Goal: Information Seeking & Learning: Learn about a topic

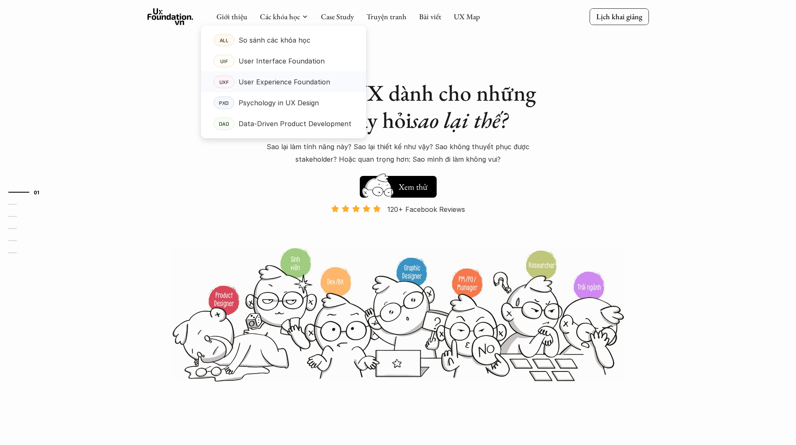
click at [300, 87] on p "User Experience Foundation" at bounding box center [285, 82] width 92 height 13
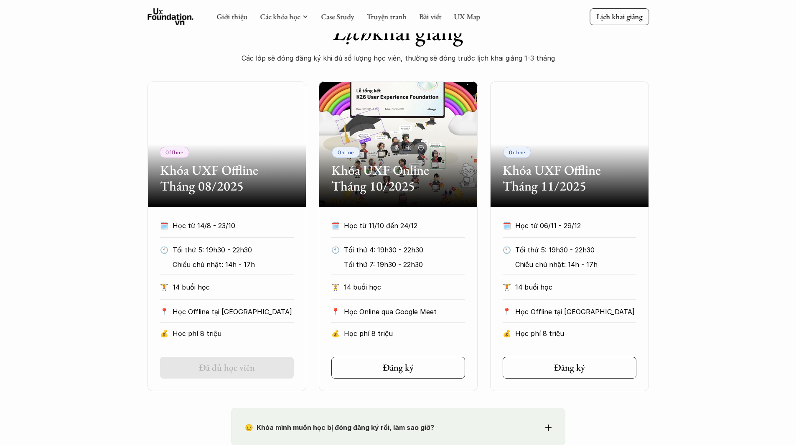
scroll to position [334, 0]
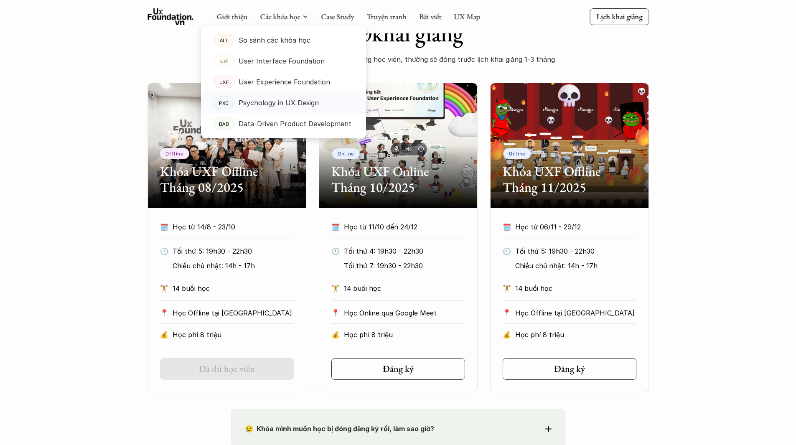
click at [292, 100] on p "Psychology in UX Design" at bounding box center [279, 103] width 80 height 13
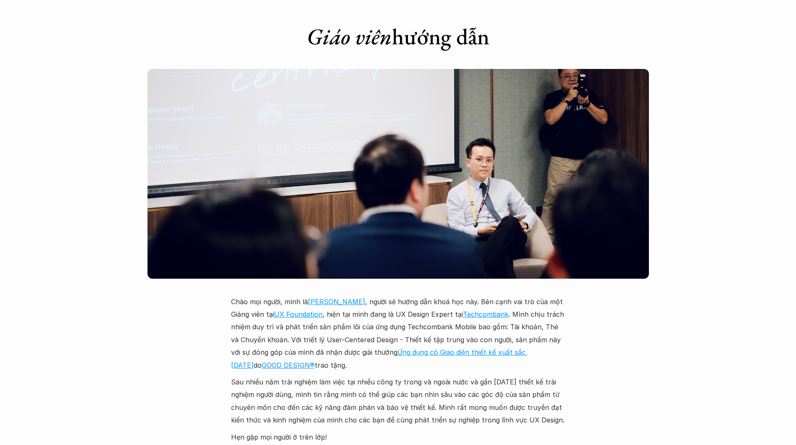
scroll to position [2089, 0]
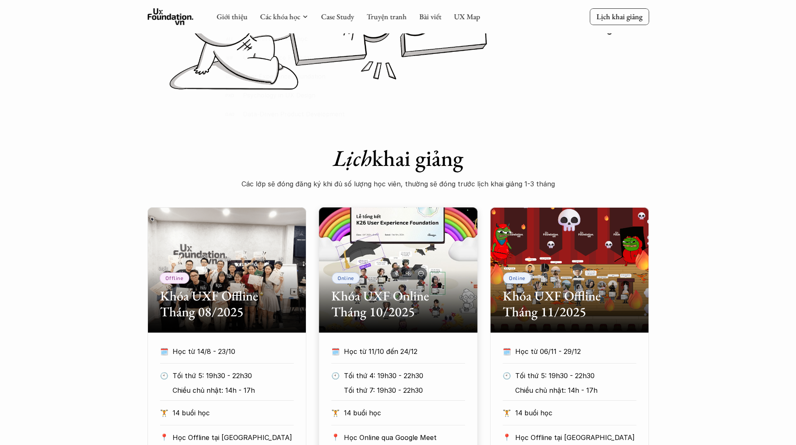
scroll to position [209, 0]
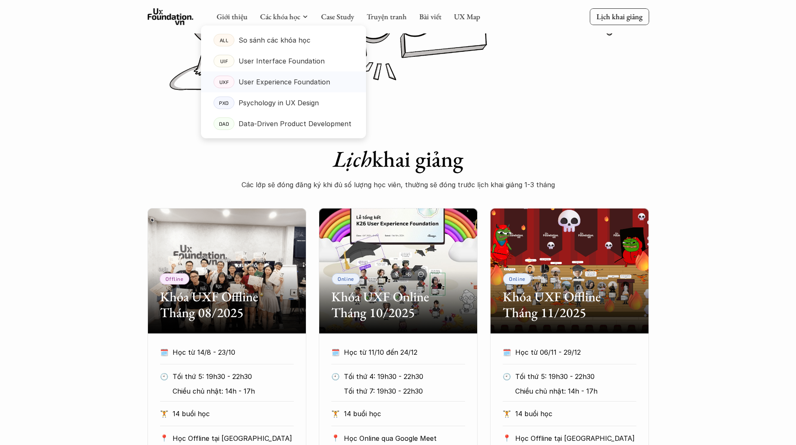
click at [281, 81] on p "User Experience Foundation" at bounding box center [285, 82] width 92 height 13
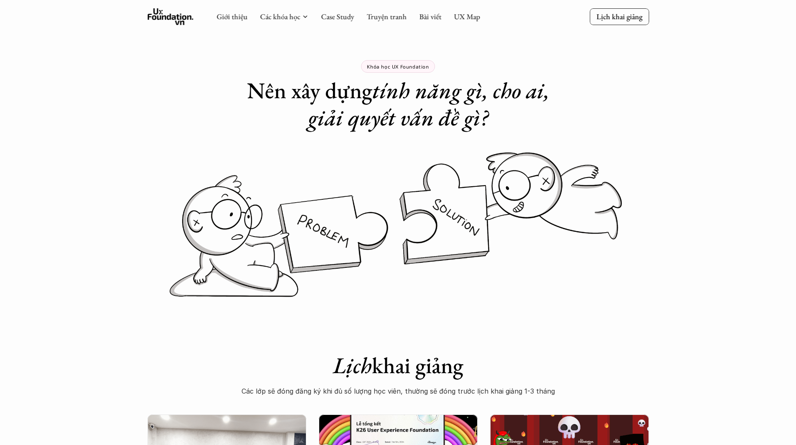
scroll to position [0, 0]
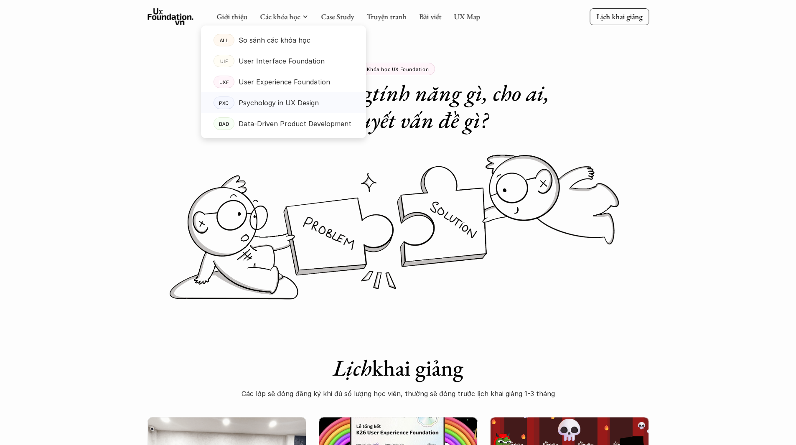
click at [280, 104] on p "Psychology in UX Design" at bounding box center [279, 103] width 80 height 13
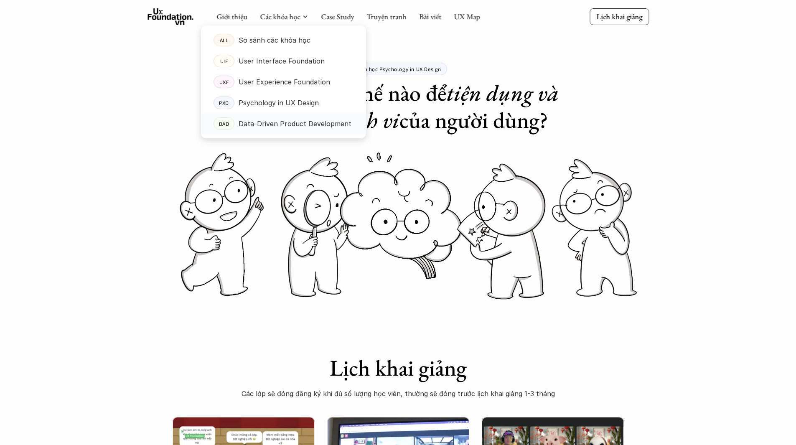
click at [291, 126] on p "Data-Driven Product Development" at bounding box center [295, 123] width 113 height 13
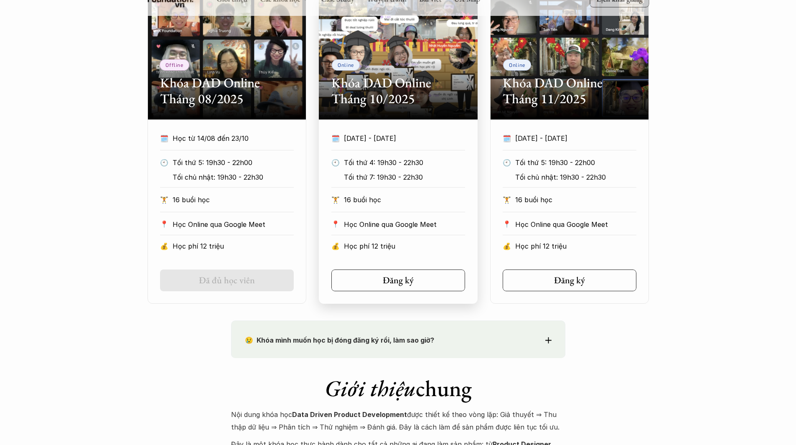
scroll to position [376, 0]
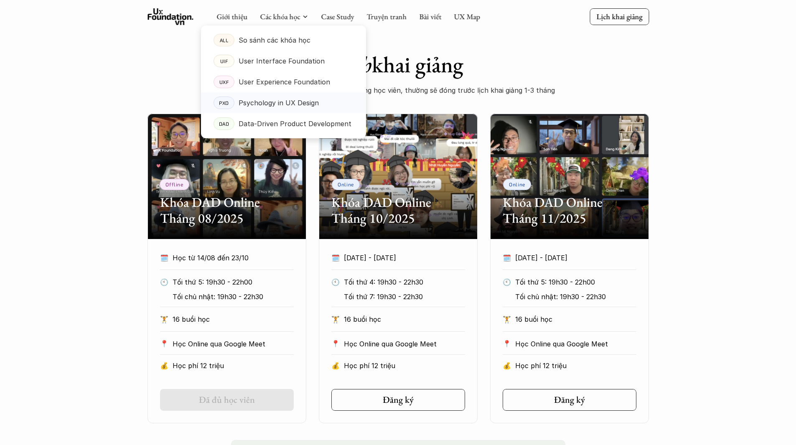
click at [279, 101] on p "Psychology in UX Design" at bounding box center [279, 103] width 80 height 13
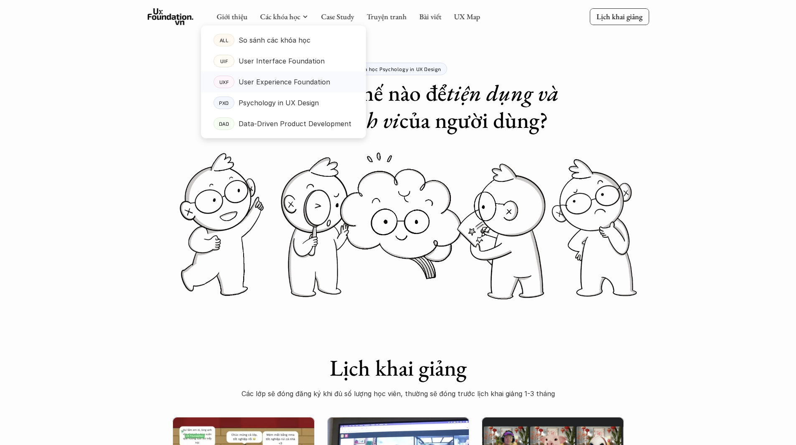
click at [293, 84] on p "User Experience Foundation" at bounding box center [285, 82] width 92 height 13
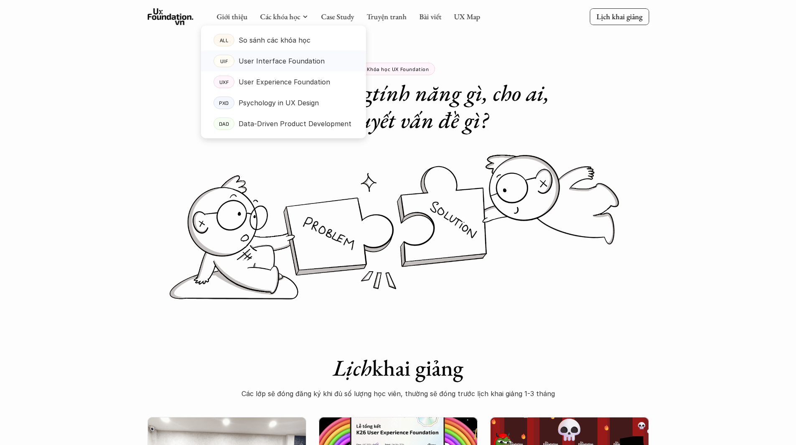
click at [277, 62] on p "User Interface Foundation" at bounding box center [282, 61] width 86 height 13
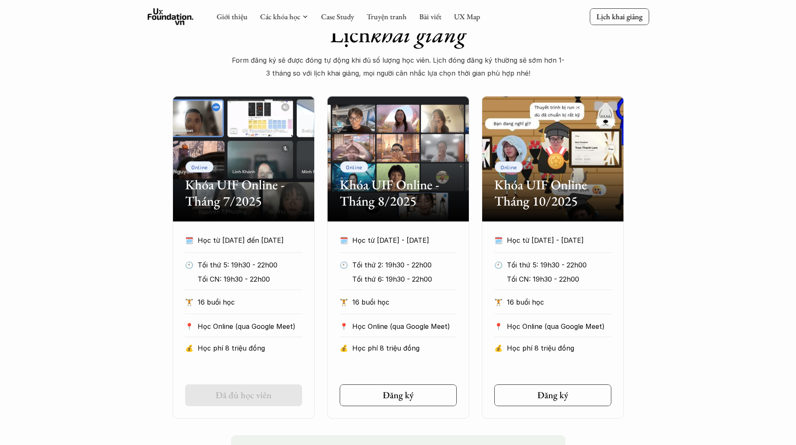
scroll to position [311, 0]
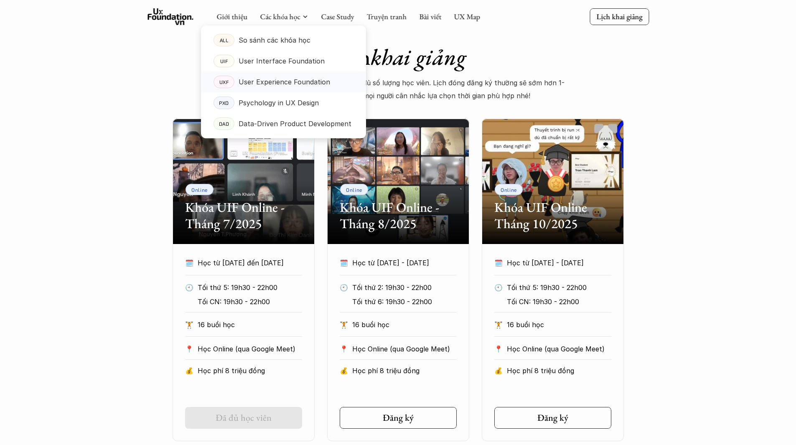
click at [285, 83] on p "User Experience Foundation" at bounding box center [285, 82] width 92 height 13
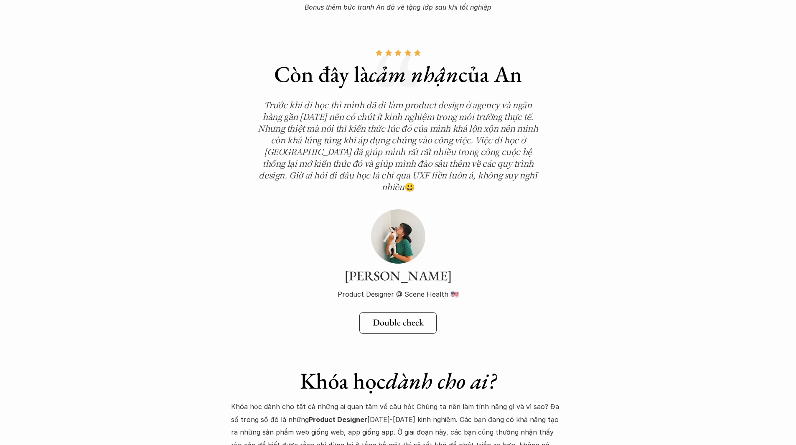
scroll to position [2925, 0]
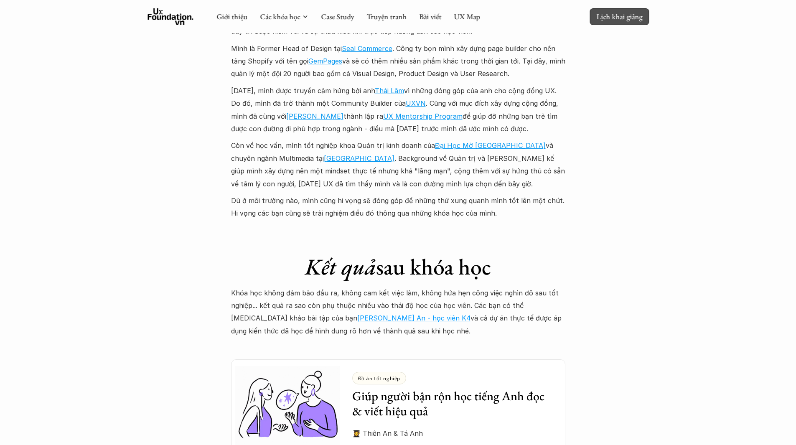
click at [631, 9] on link "Lịch khai giảng" at bounding box center [619, 16] width 59 height 16
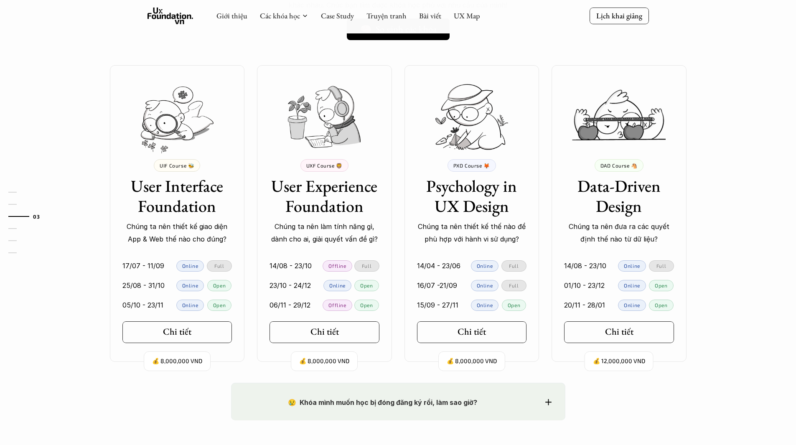
scroll to position [717, 0]
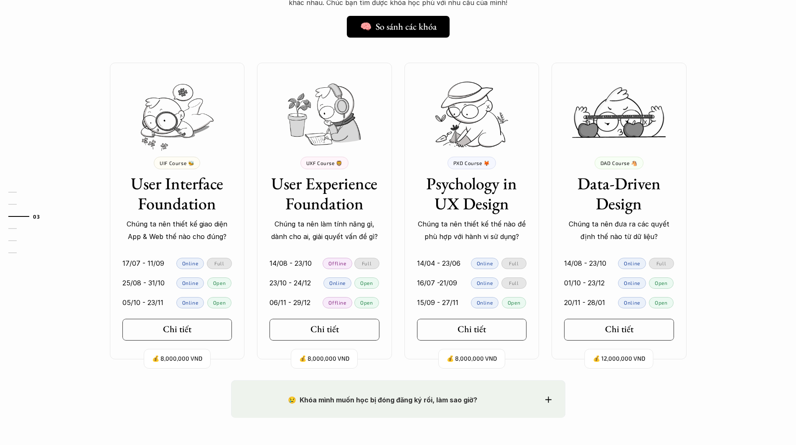
click at [297, 302] on p "06/11 - 29/12" at bounding box center [289, 302] width 41 height 13
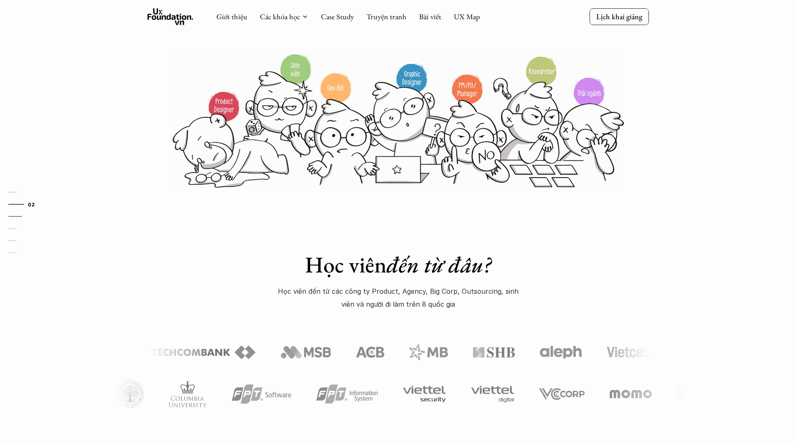
scroll to position [174, 0]
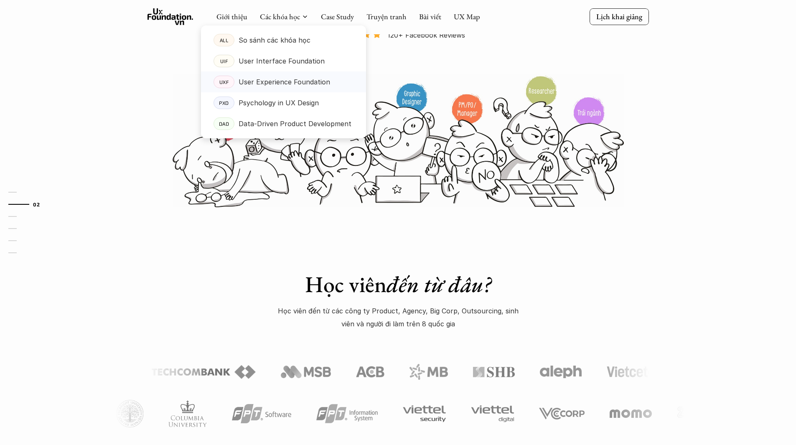
click at [275, 80] on p "User Experience Foundation" at bounding box center [285, 82] width 92 height 13
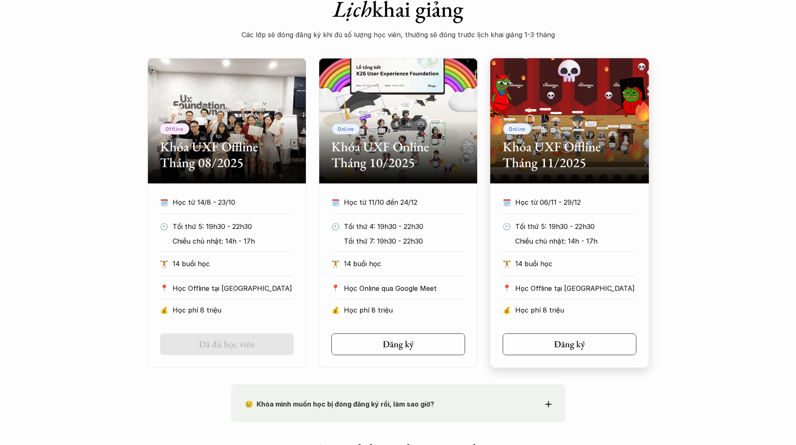
scroll to position [376, 0]
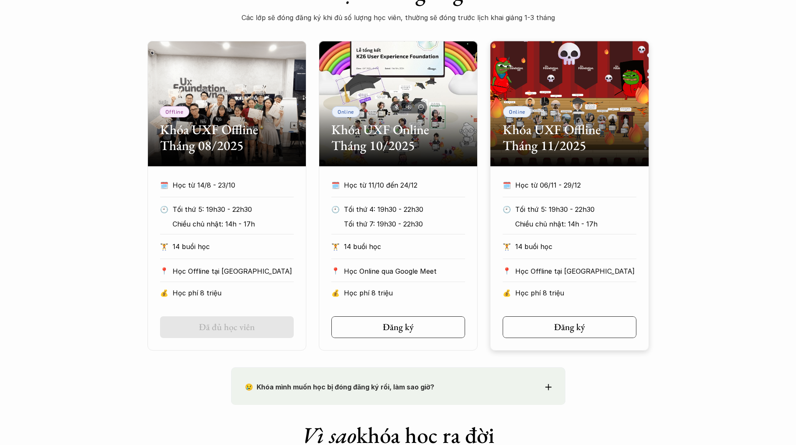
click at [703, 234] on div "Offline Khóa UXF Offline Tháng 08/2025 🗓️ Học từ 14/8 - 23/10 🕙 Tối thứ 5: 19h3…" at bounding box center [398, 196] width 796 height 310
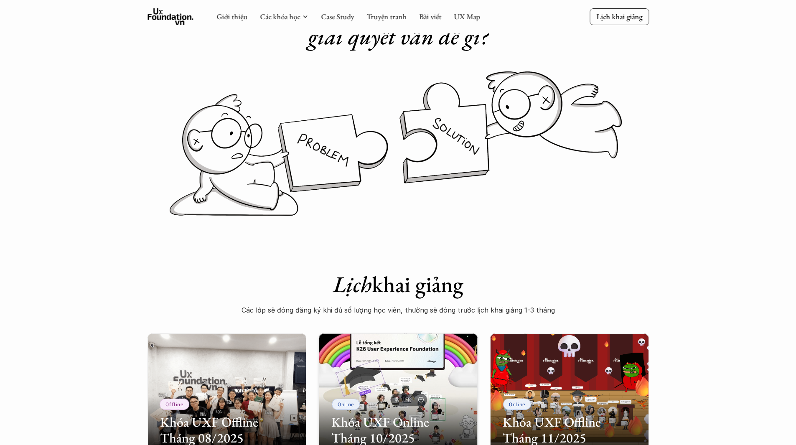
scroll to position [0, 0]
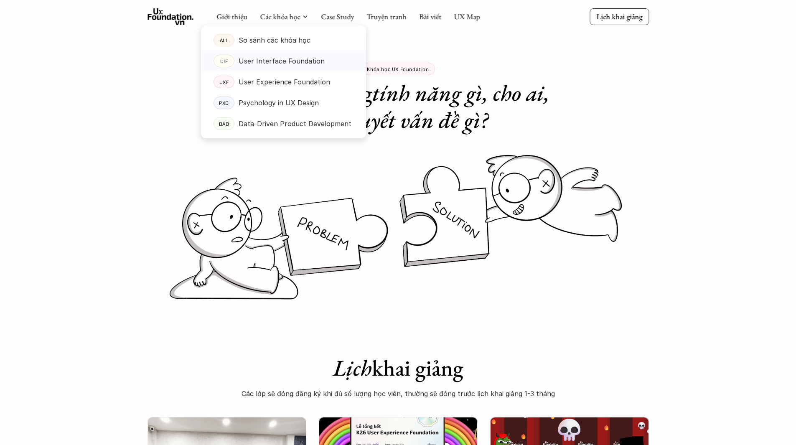
click at [275, 63] on p "User Interface Foundation" at bounding box center [282, 61] width 86 height 13
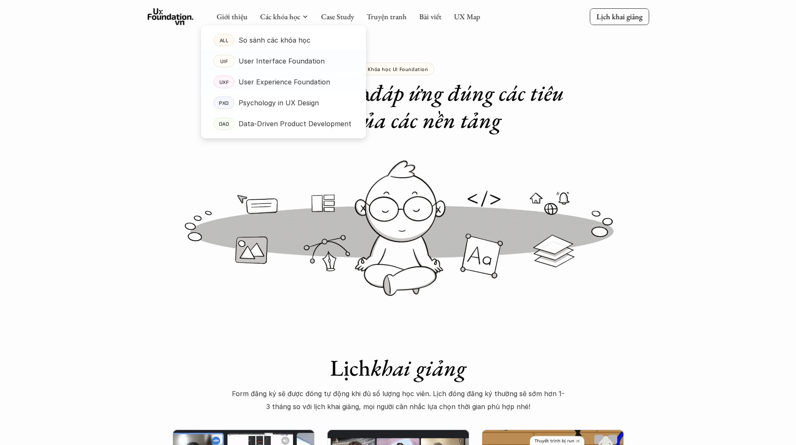
click at [265, 76] on p "User Experience Foundation" at bounding box center [285, 82] width 92 height 13
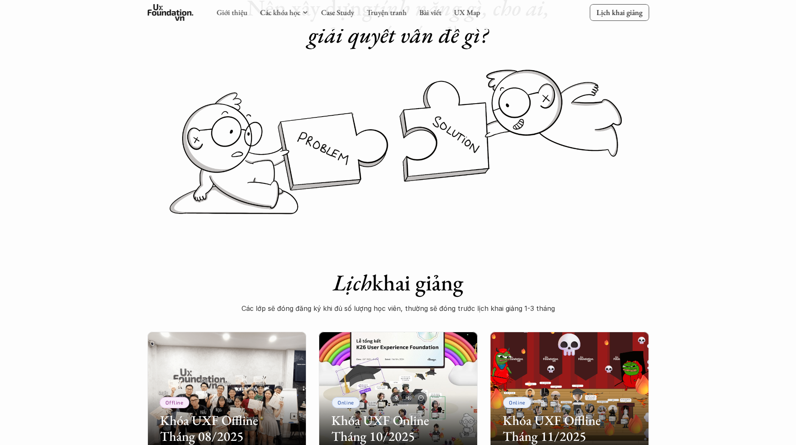
scroll to position [84, 0]
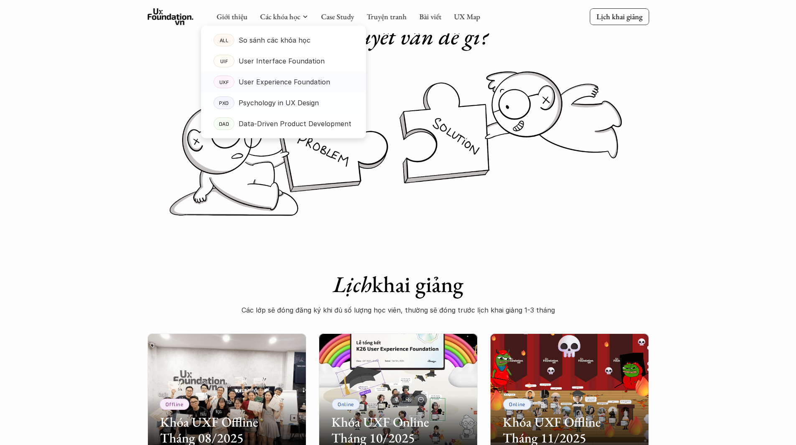
click at [277, 81] on p "User Experience Foundation" at bounding box center [285, 82] width 92 height 13
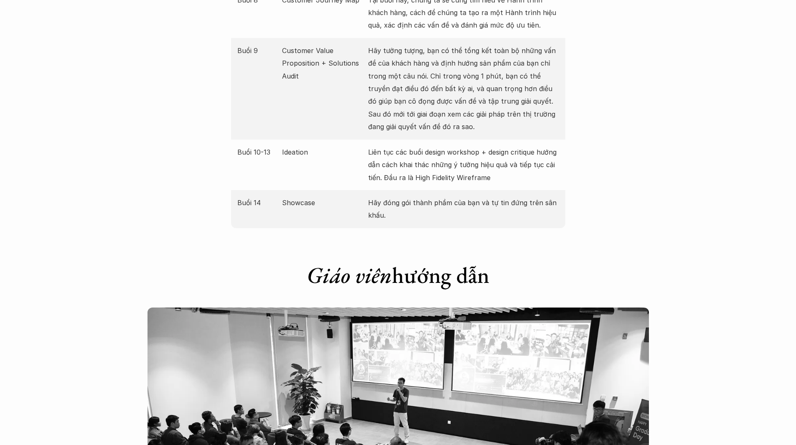
scroll to position [1755, 0]
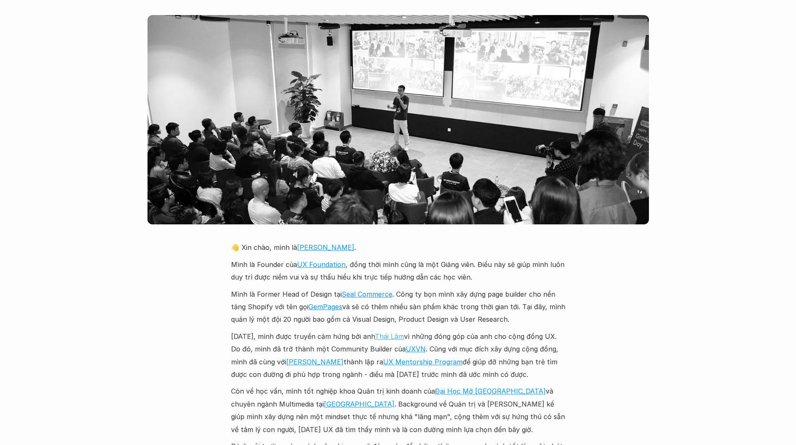
click at [384, 332] on link "Thái Lâm" at bounding box center [389, 336] width 29 height 8
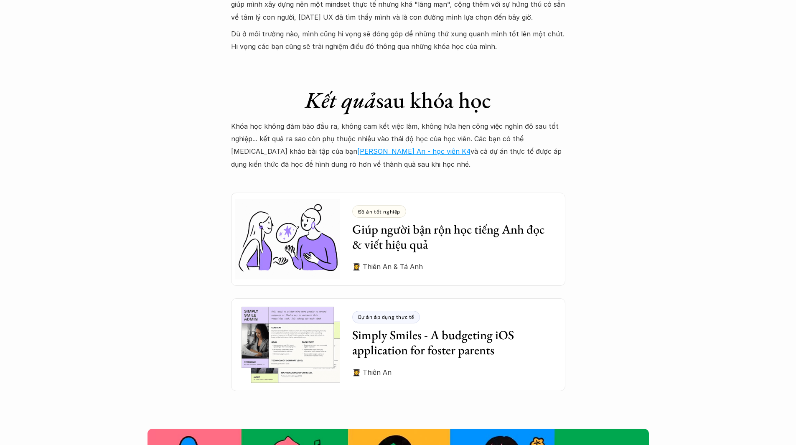
scroll to position [2173, 0]
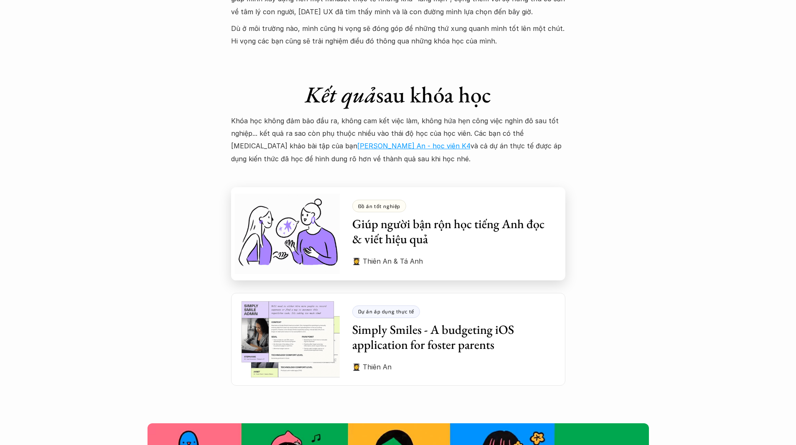
click at [475, 216] on h3 "Giúp người bận rộn học tiếng Anh đọc & viết hiệu quả" at bounding box center [452, 231] width 201 height 30
